Goal: Information Seeking & Learning: Check status

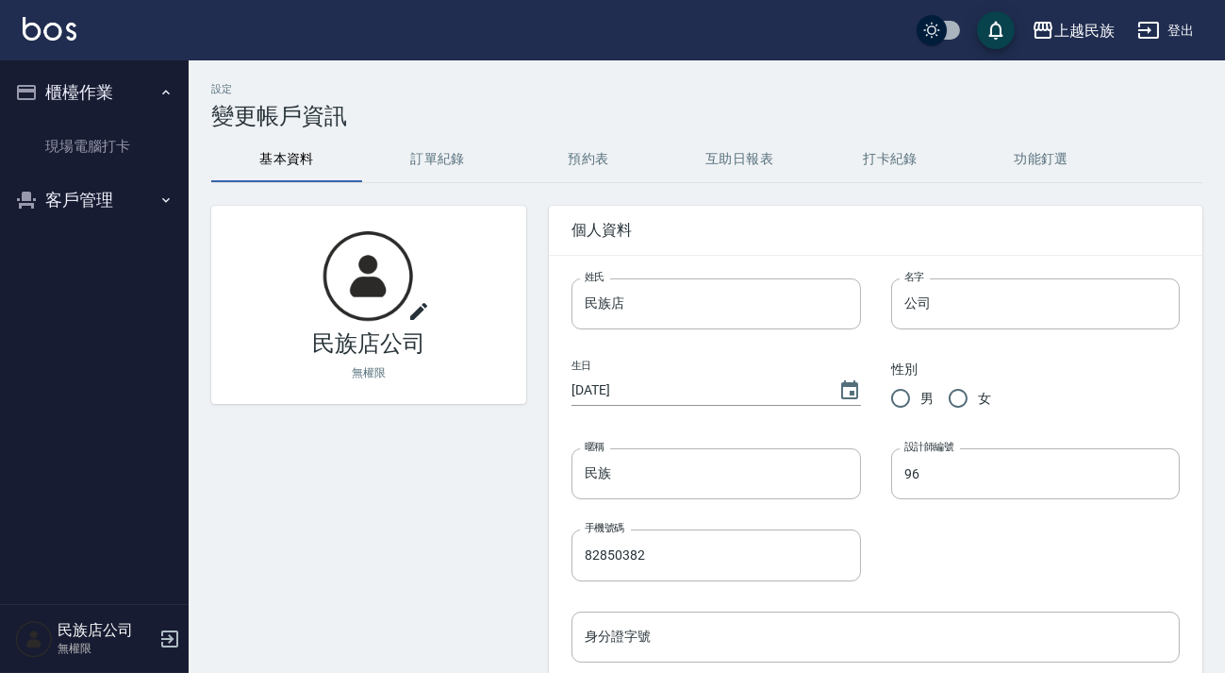
click at [1171, 26] on button "登出" at bounding box center [1166, 30] width 73 height 35
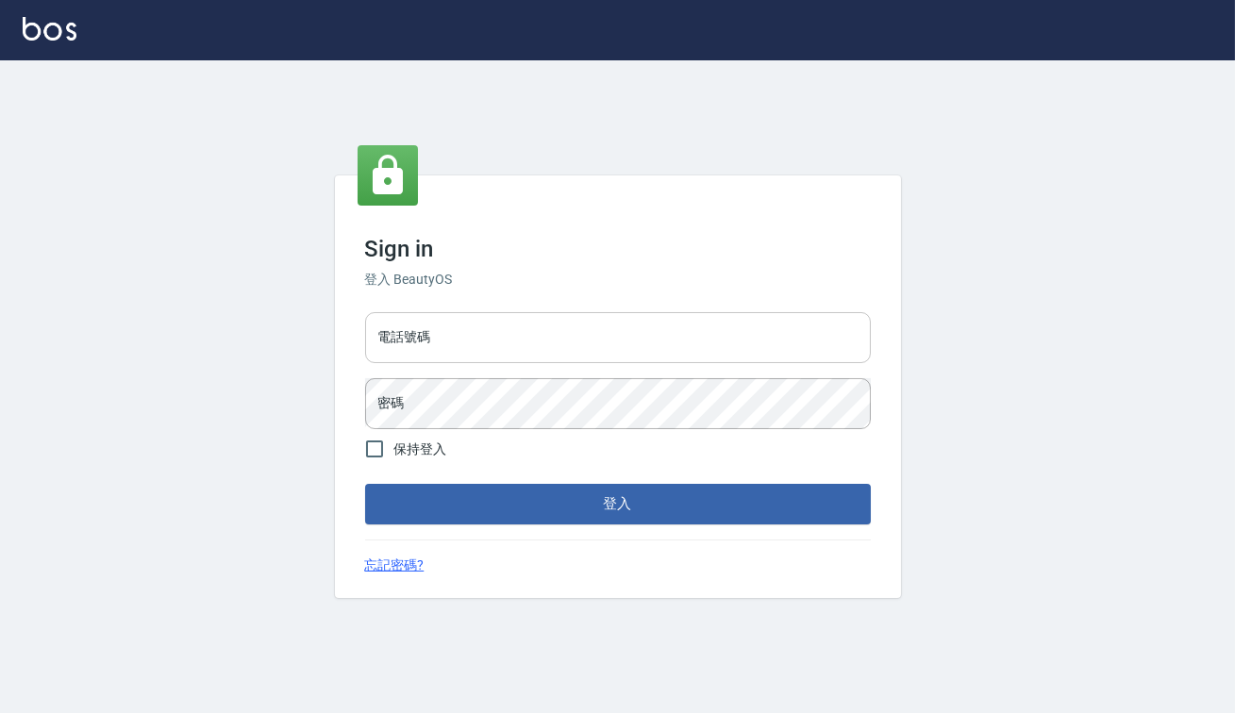
click at [532, 345] on input "電話號碼" at bounding box center [618, 337] width 506 height 51
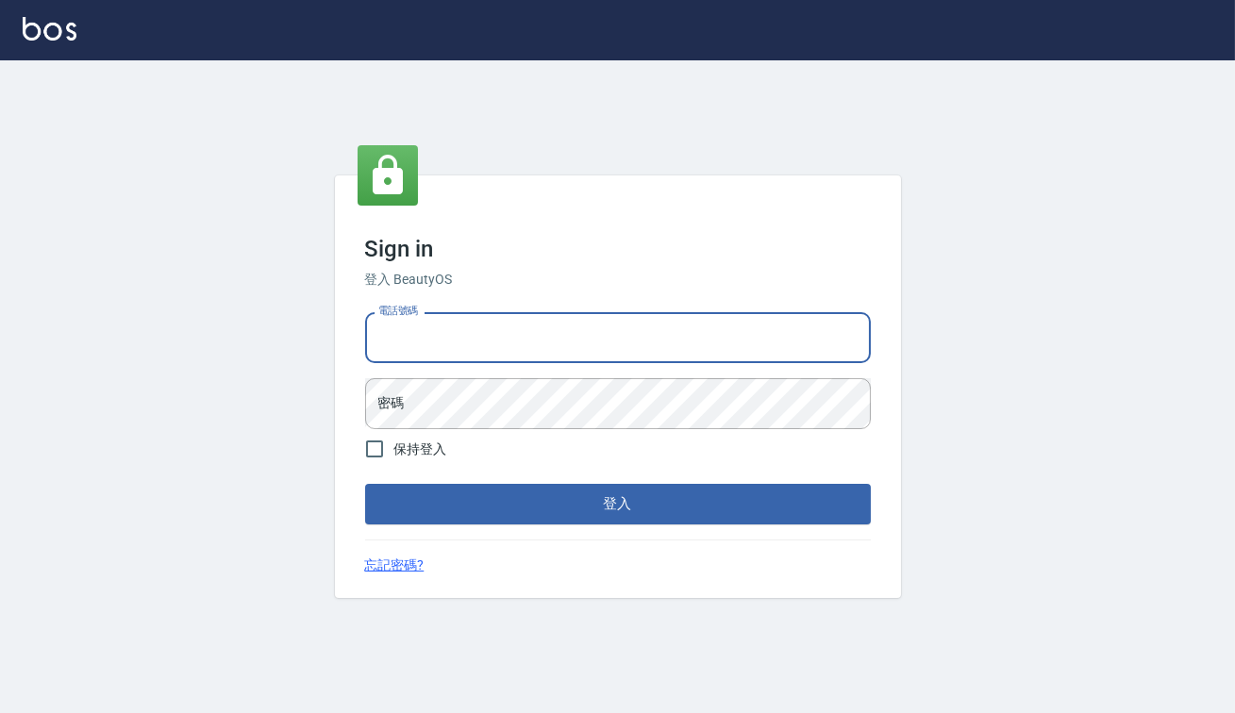
type input "0938917261"
drag, startPoint x: 667, startPoint y: 331, endPoint x: 670, endPoint y: 321, distance: 10.8
click at [668, 331] on input "電話號碼" at bounding box center [618, 337] width 506 height 51
type input "0938917261"
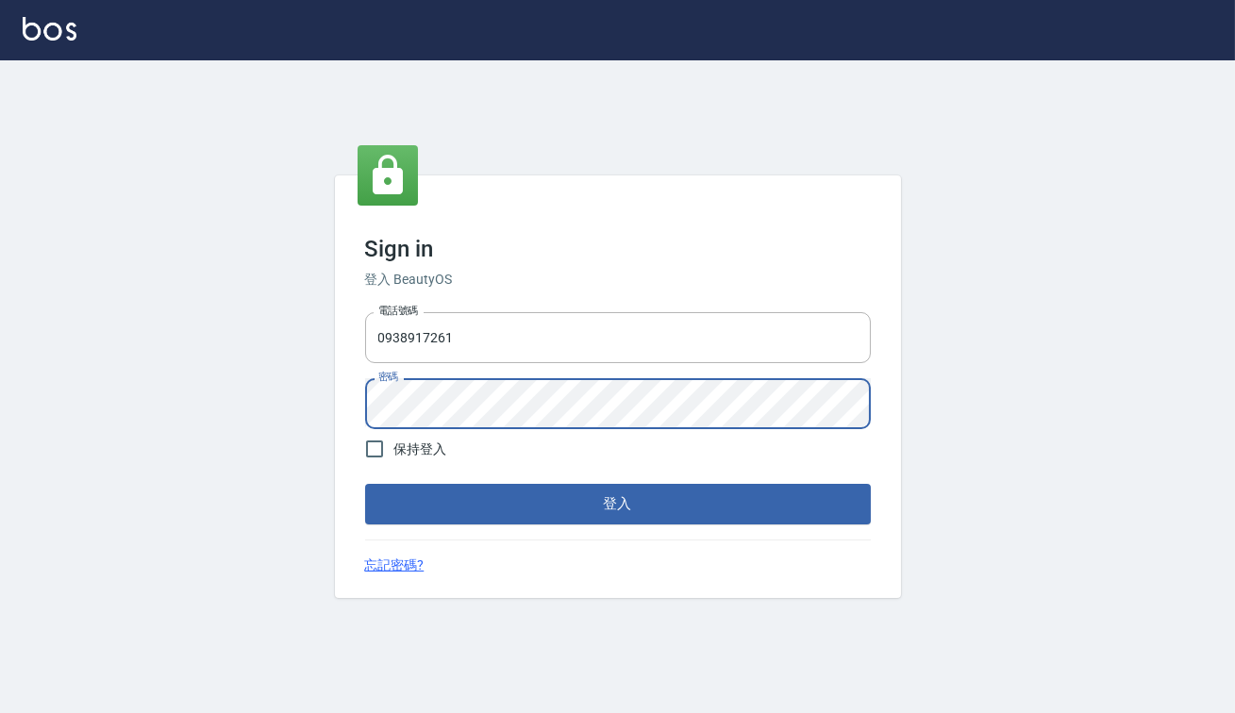
click at [365, 484] on button "登入" at bounding box center [618, 504] width 506 height 40
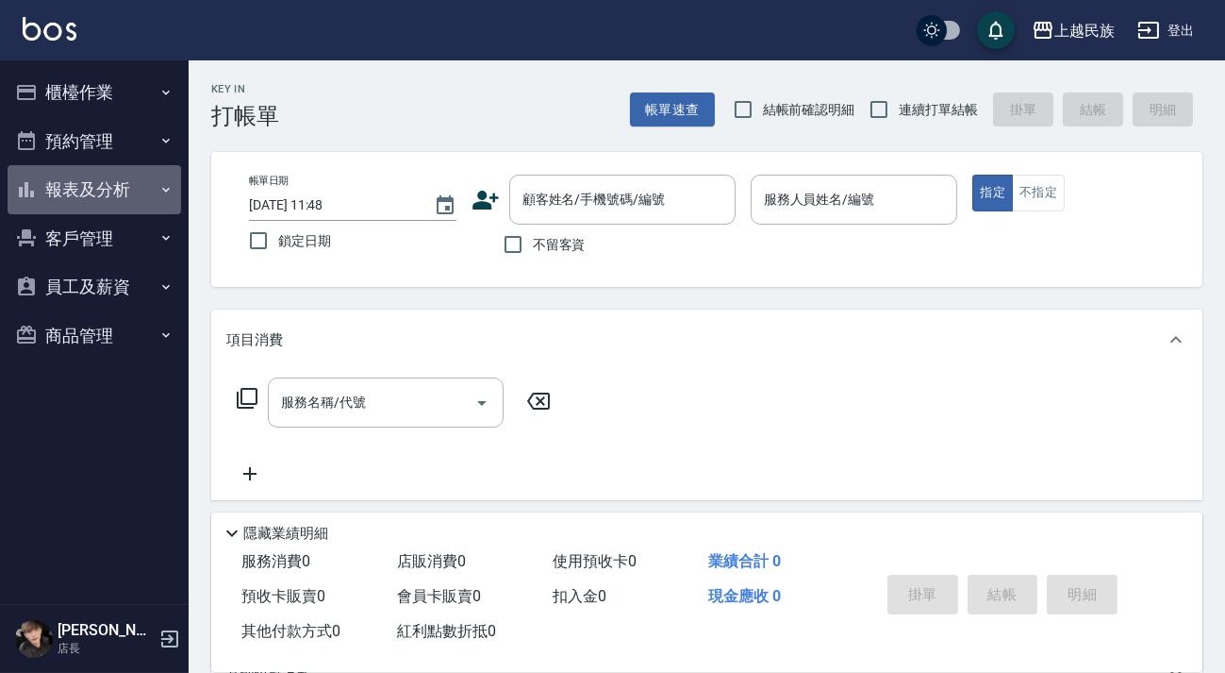
click at [124, 189] on button "報表及分析" at bounding box center [95, 189] width 174 height 49
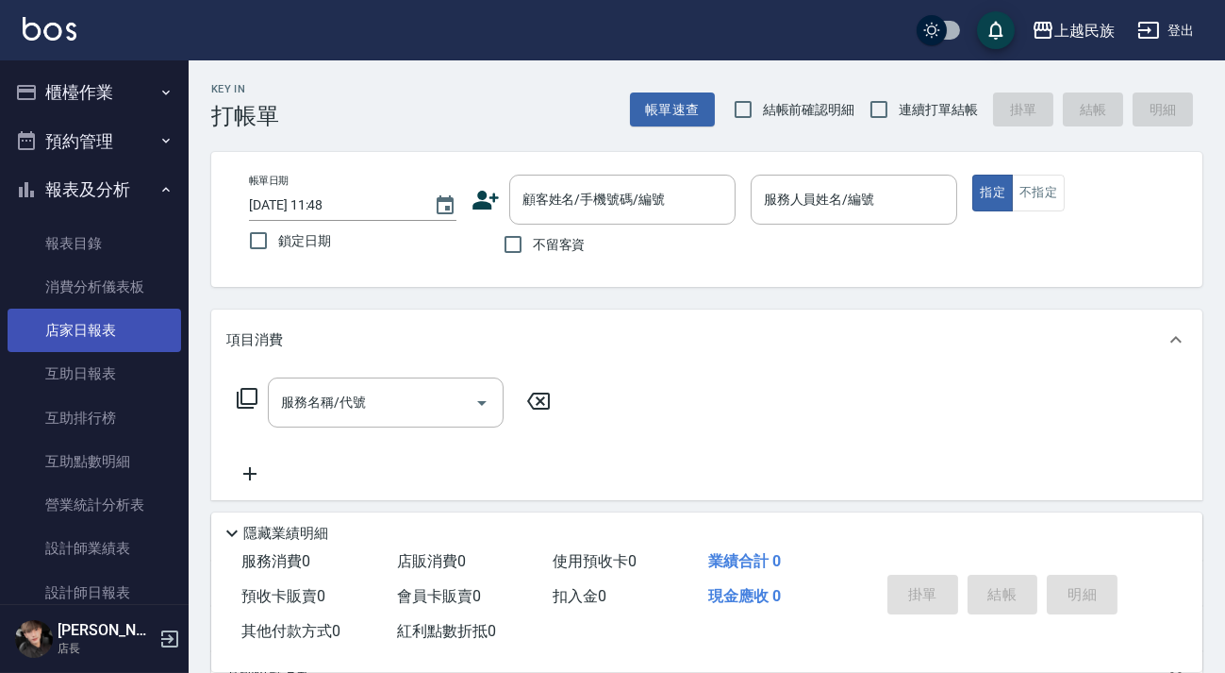
click at [98, 328] on link "店家日報表" at bounding box center [95, 329] width 174 height 43
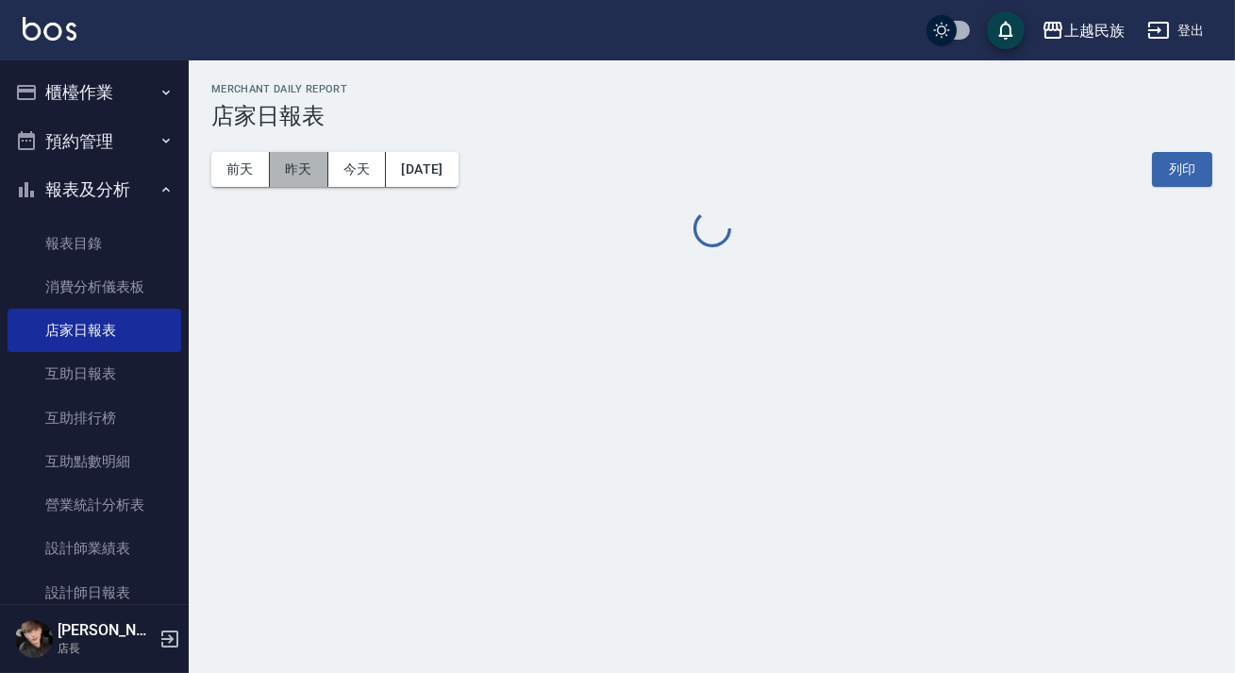
click at [278, 165] on button "昨天" at bounding box center [299, 169] width 58 height 35
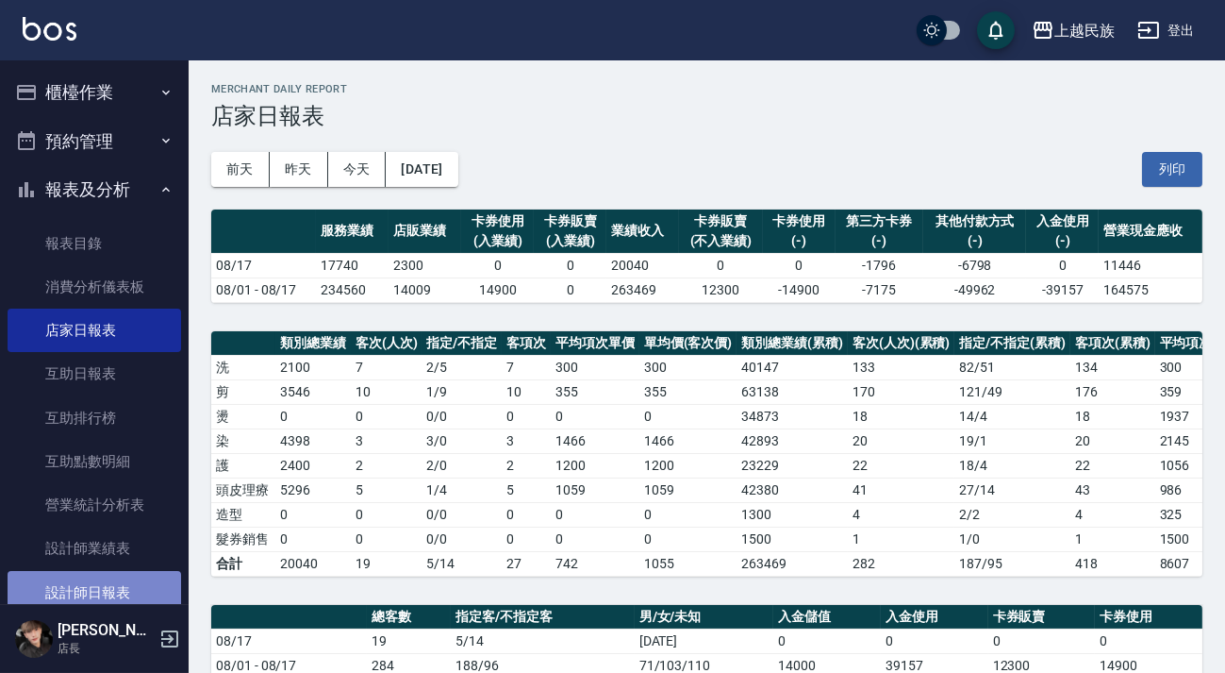
click at [100, 589] on link "設計師日報表" at bounding box center [95, 592] width 174 height 43
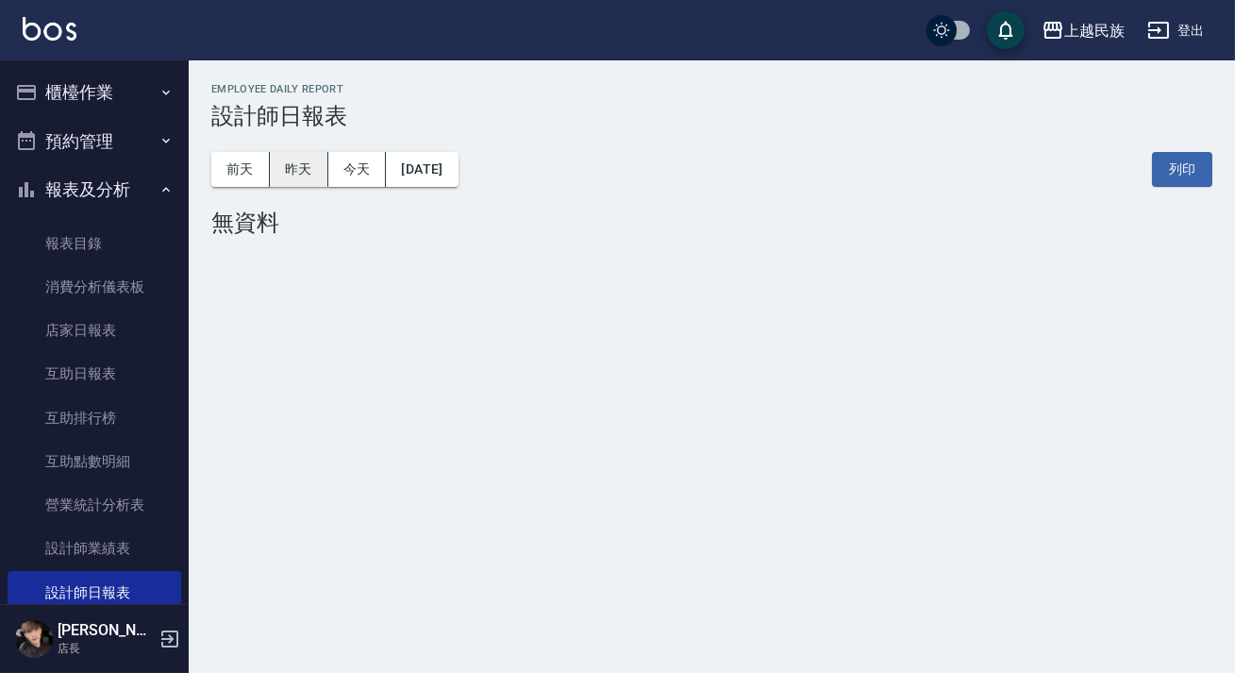
click at [318, 171] on button "昨天" at bounding box center [299, 169] width 58 height 35
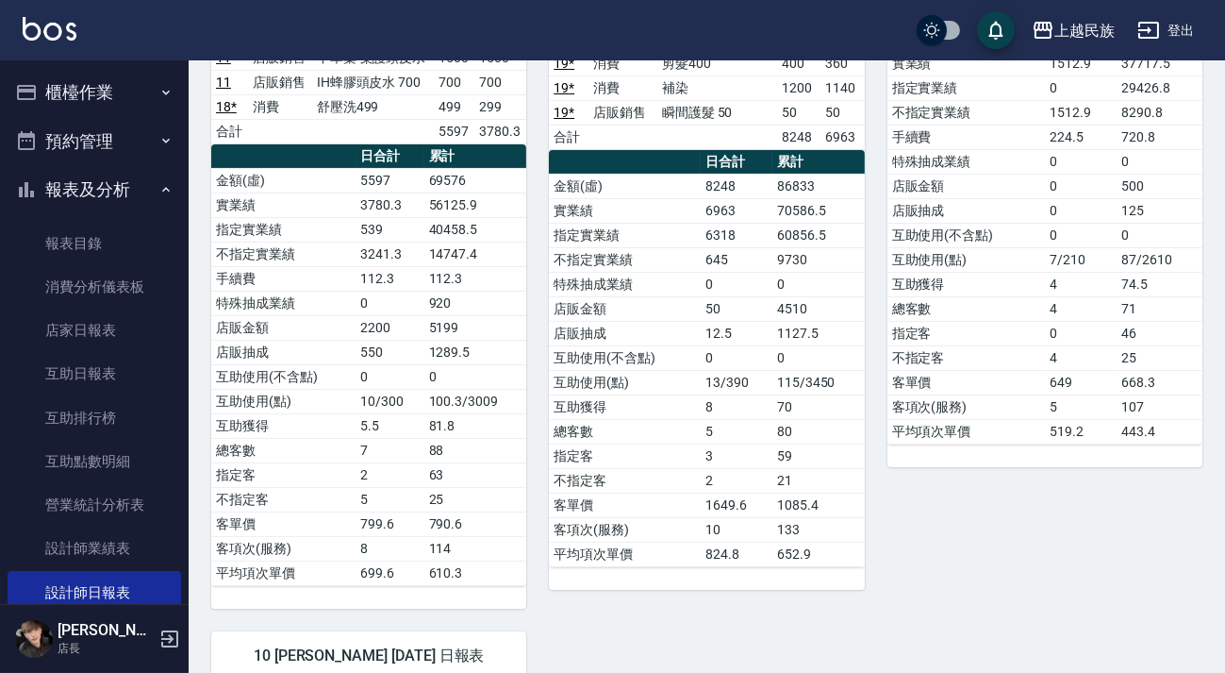
scroll to position [171, 0]
